Goal: Find specific page/section: Find specific page/section

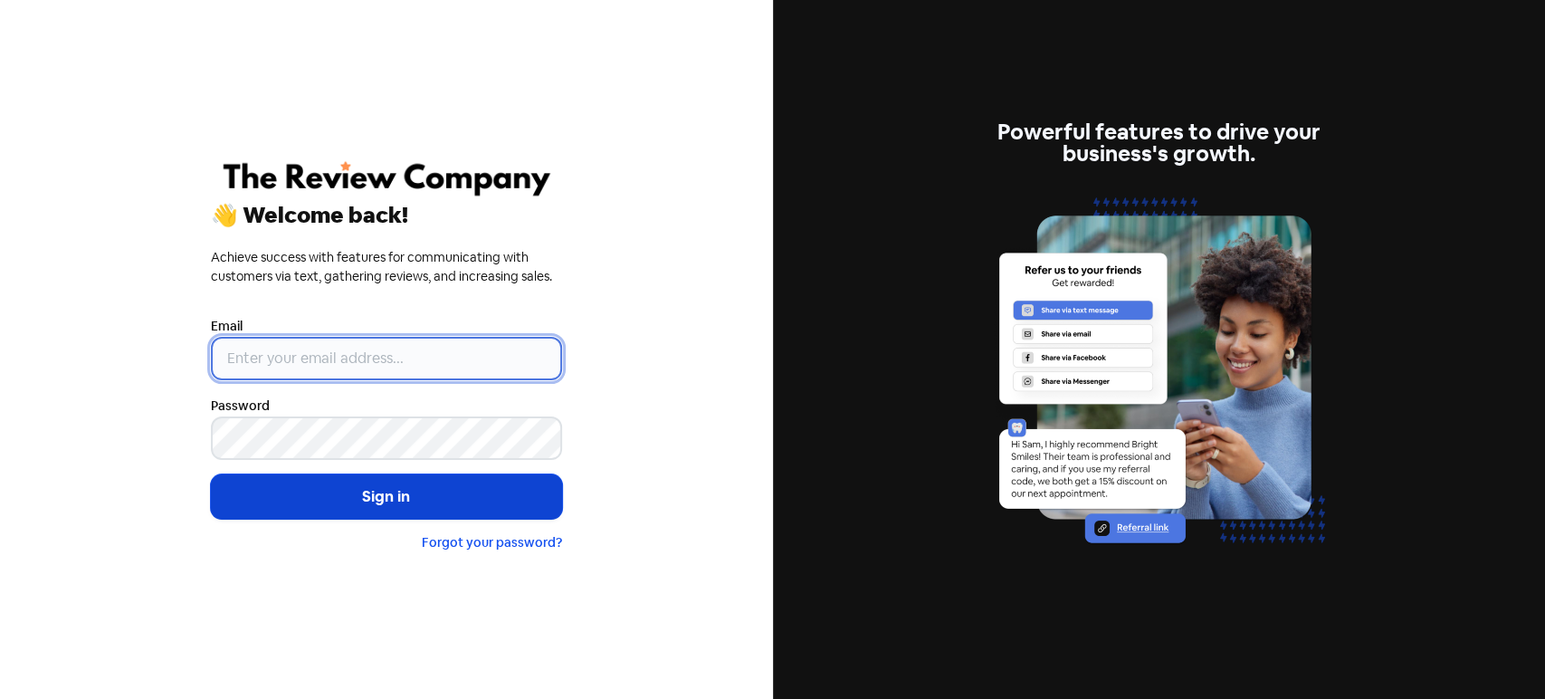
type input "dennis@realcreditrepairers.com.au"
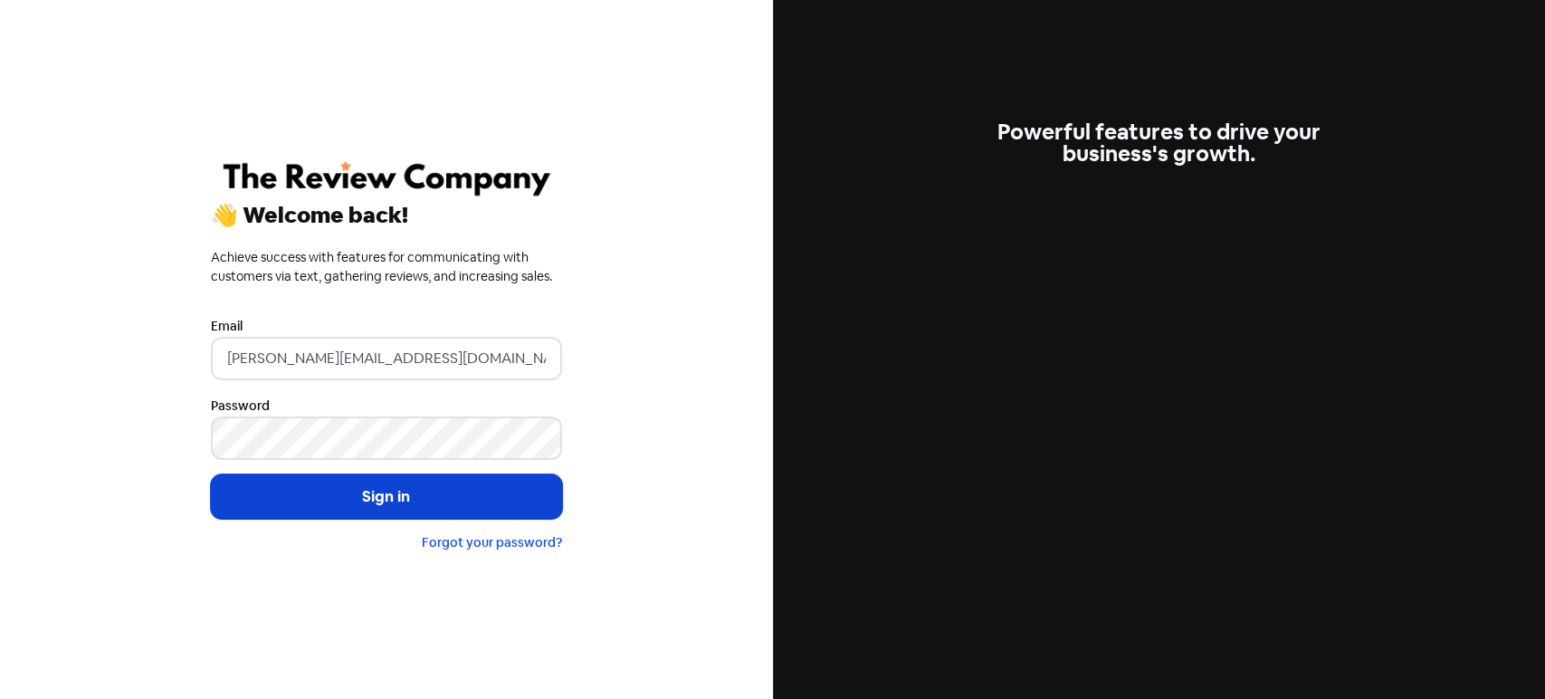
click at [385, 502] on button "Sign in" at bounding box center [386, 496] width 351 height 45
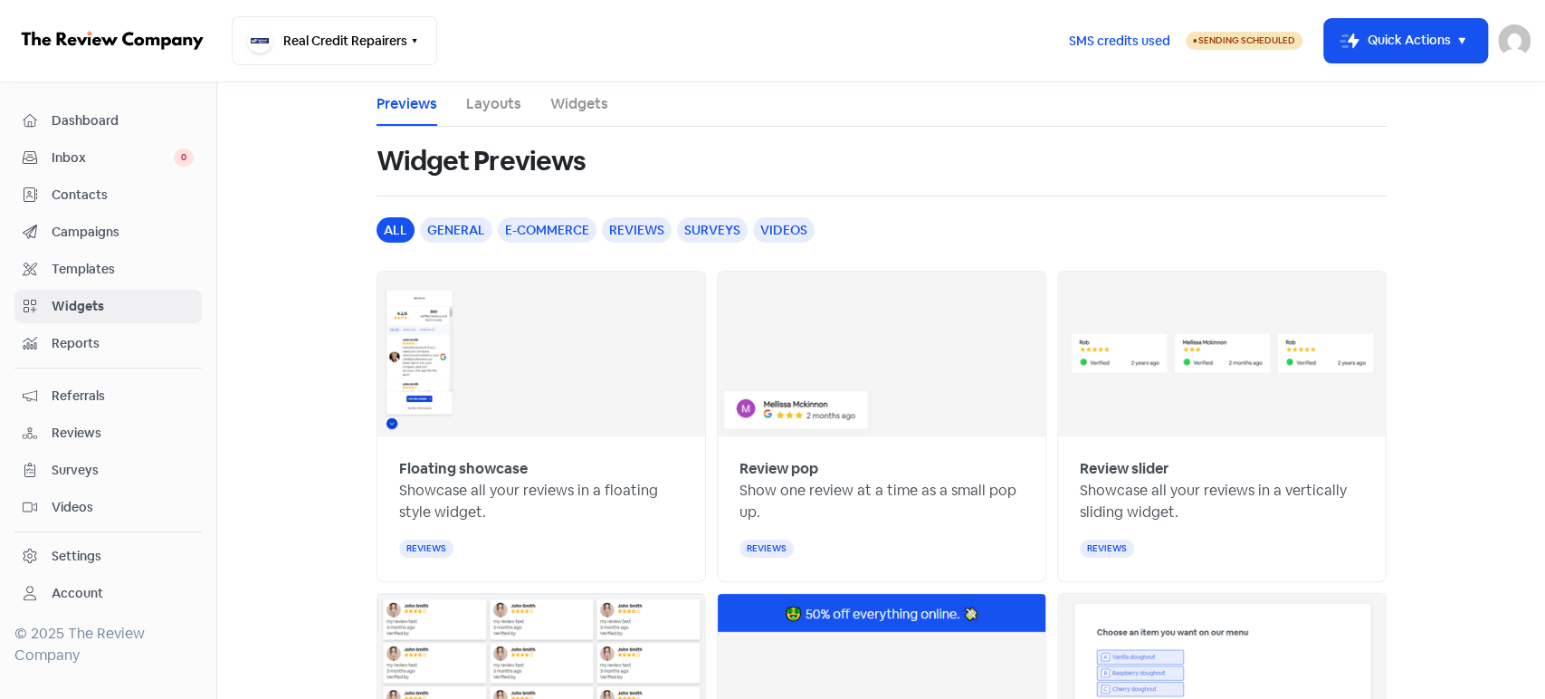
click at [121, 198] on span "Contacts" at bounding box center [123, 195] width 142 height 19
